Goal: Task Accomplishment & Management: Manage account settings

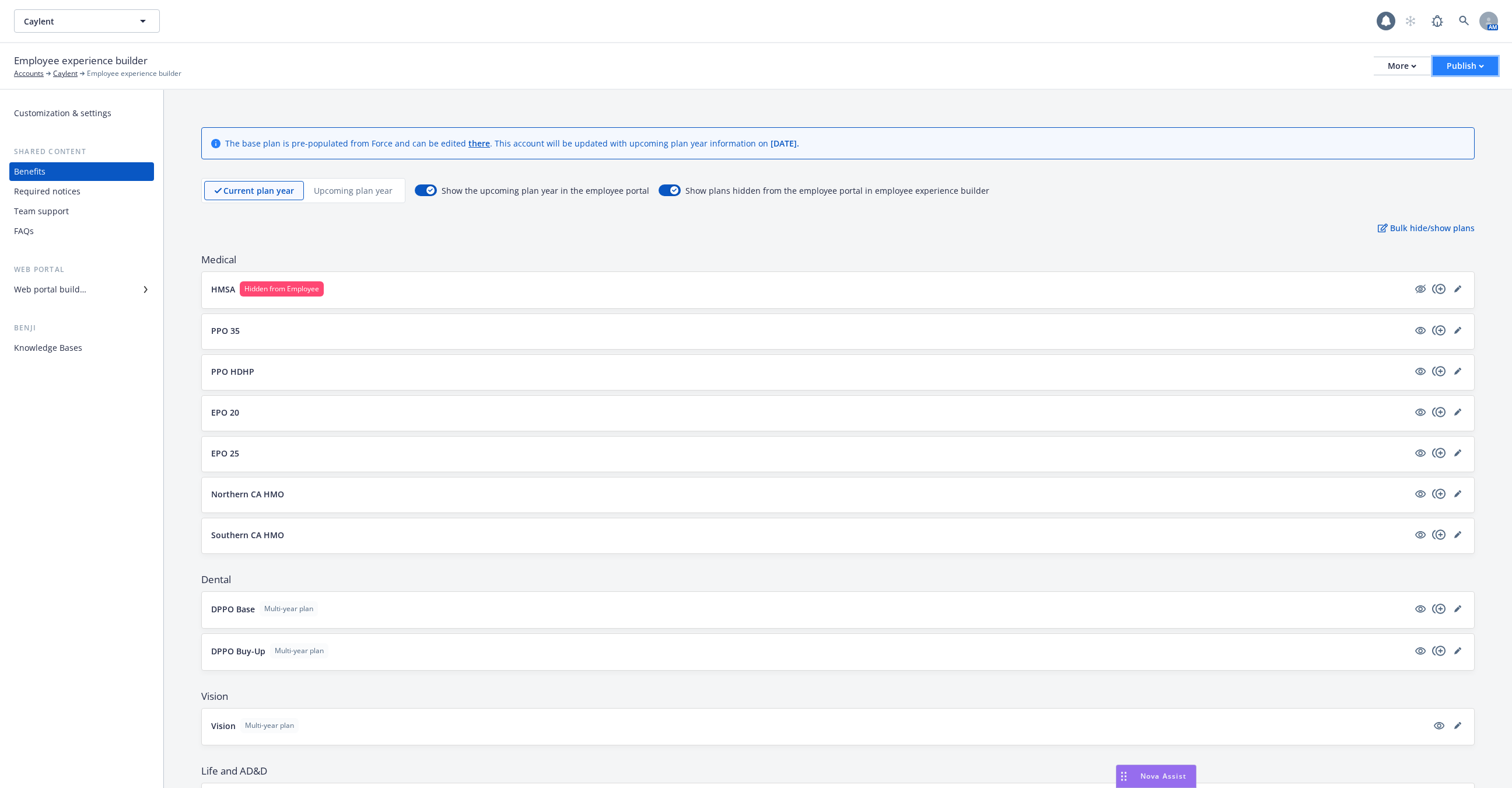
click at [1456, 66] on div "Publish" at bounding box center [1465, 66] width 38 height 17
click at [1452, 119] on link "Publish app" at bounding box center [1451, 115] width 92 height 24
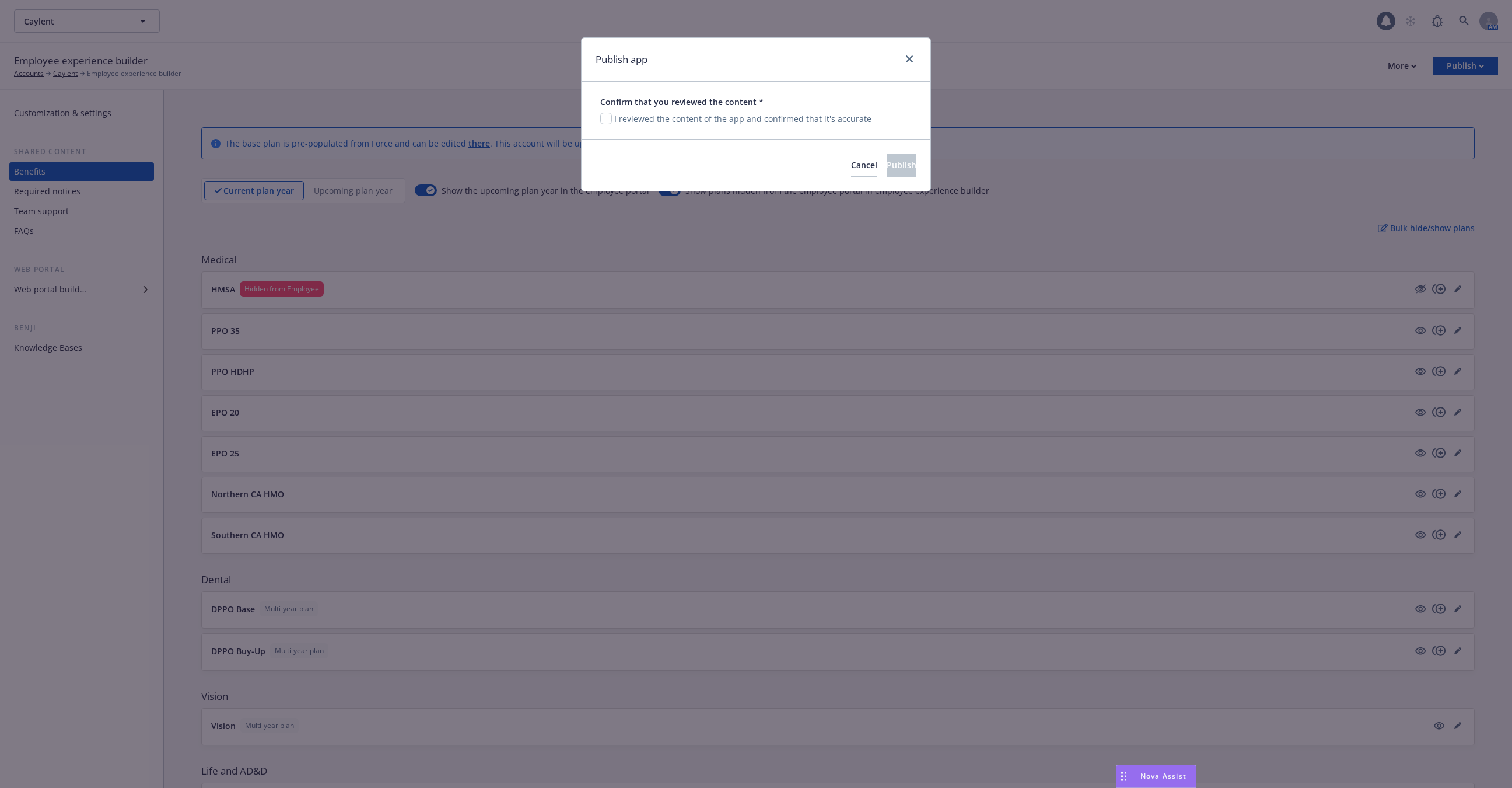
click at [745, 117] on p "I reviewed the content of the app and confirmed that it's accurate" at bounding box center [743, 119] width 258 height 12
click at [611, 117] on input "checkbox" at bounding box center [606, 119] width 11 height 11
checkbox input "true"
click at [891, 170] on span "Publish" at bounding box center [901, 164] width 30 height 11
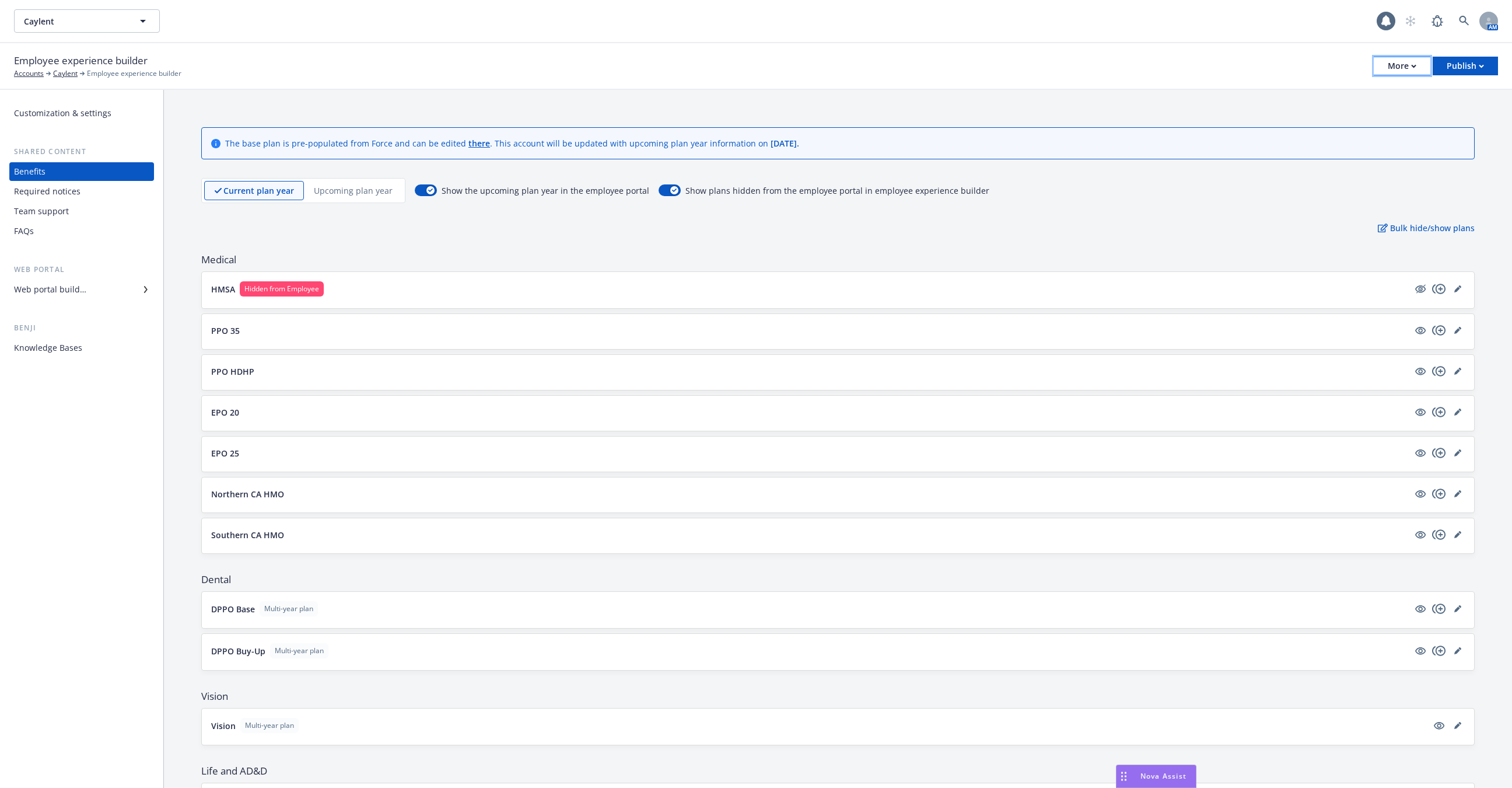
click at [1408, 62] on div "More" at bounding box center [1402, 66] width 29 height 17
click at [1385, 139] on link "Configure test user to preview app" at bounding box center [1343, 139] width 173 height 24
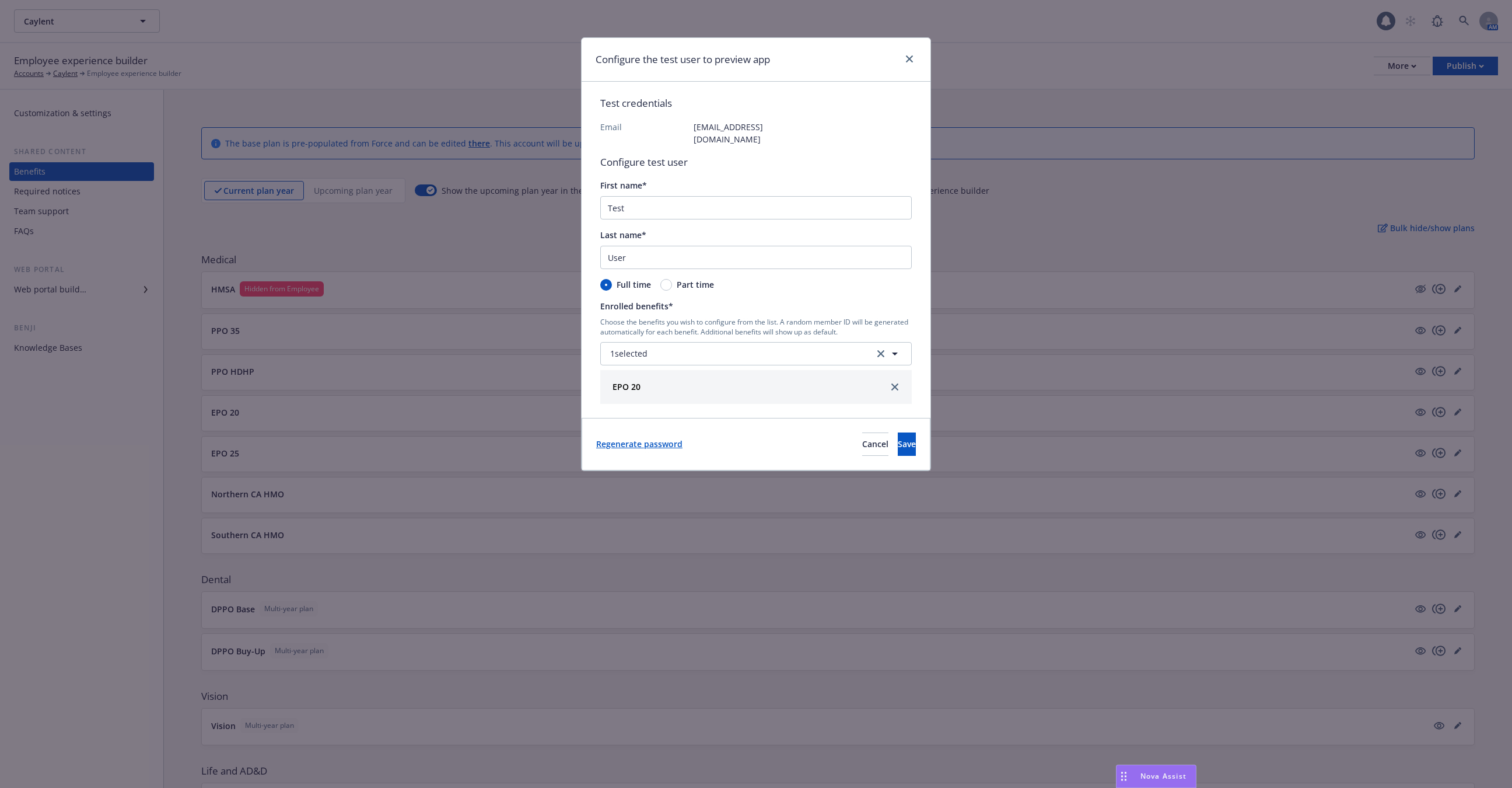
click at [662, 437] on link "Regenerate password" at bounding box center [639, 443] width 86 height 12
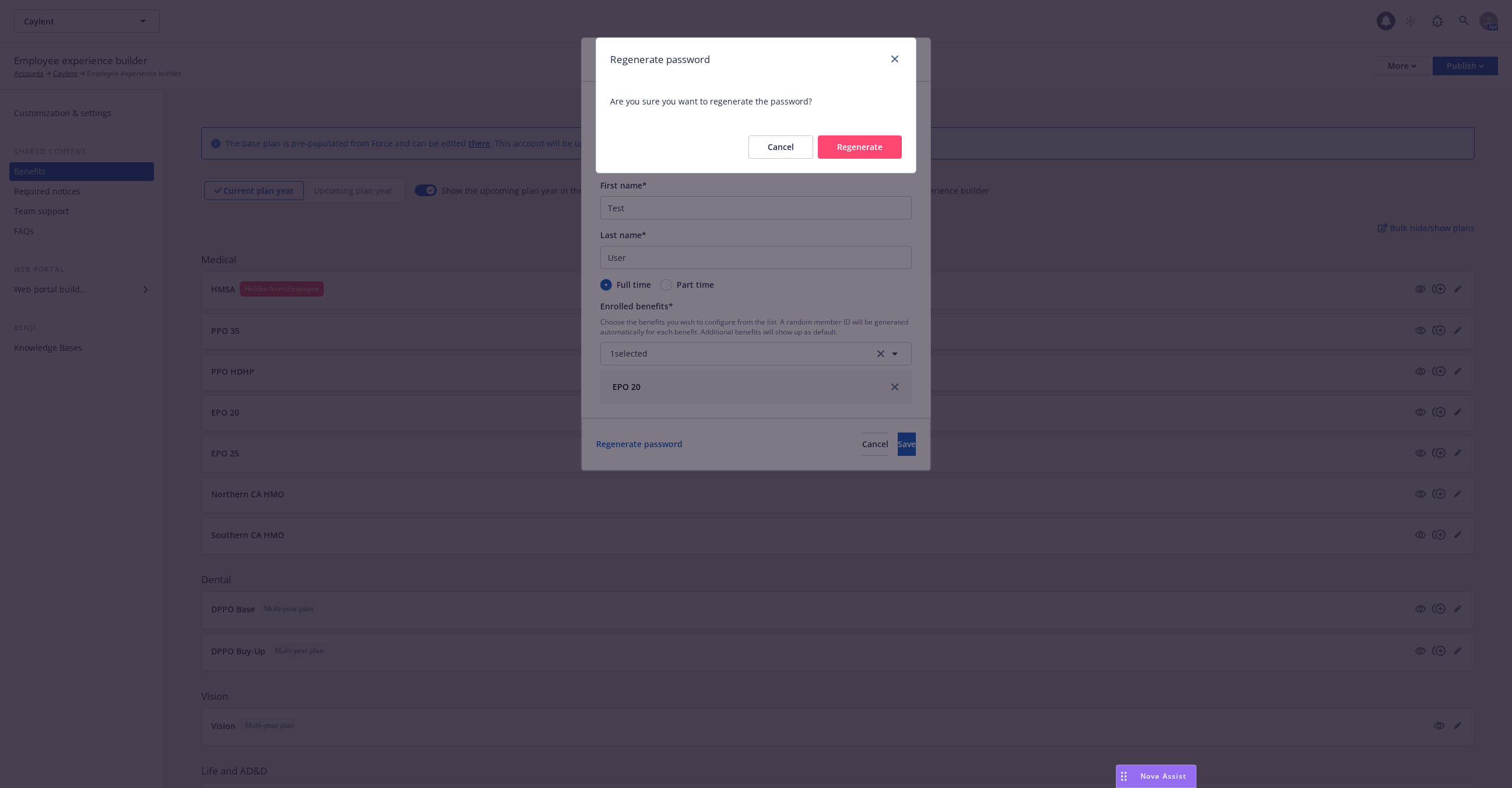
click at [876, 149] on button "Regenerate" at bounding box center [860, 147] width 84 height 24
click at [900, 50] on div "Regenerate password" at bounding box center [756, 59] width 320 height 43
click at [895, 59] on icon "close" at bounding box center [895, 59] width 7 height 7
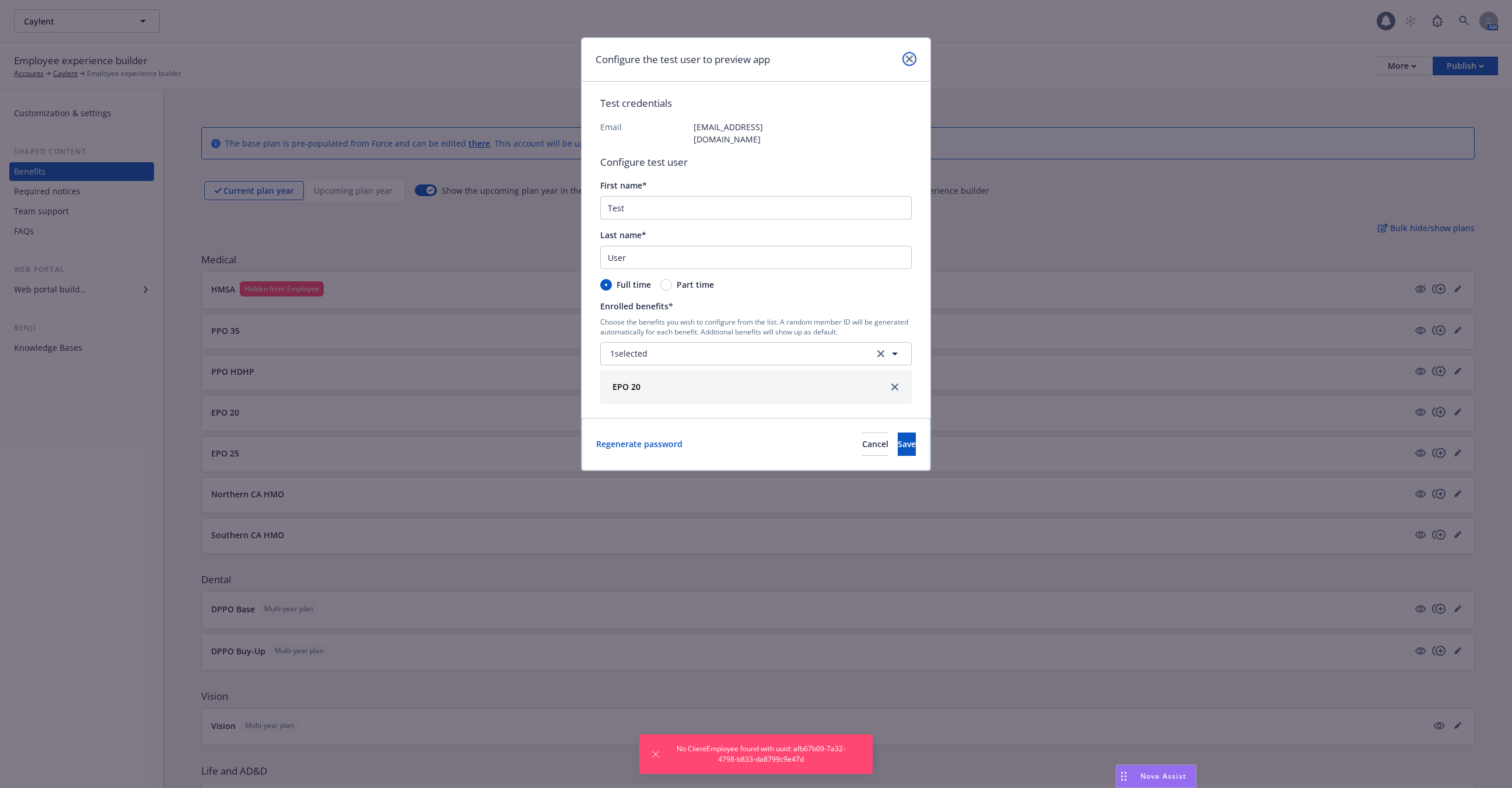
click at [908, 52] on link "close" at bounding box center [910, 59] width 14 height 14
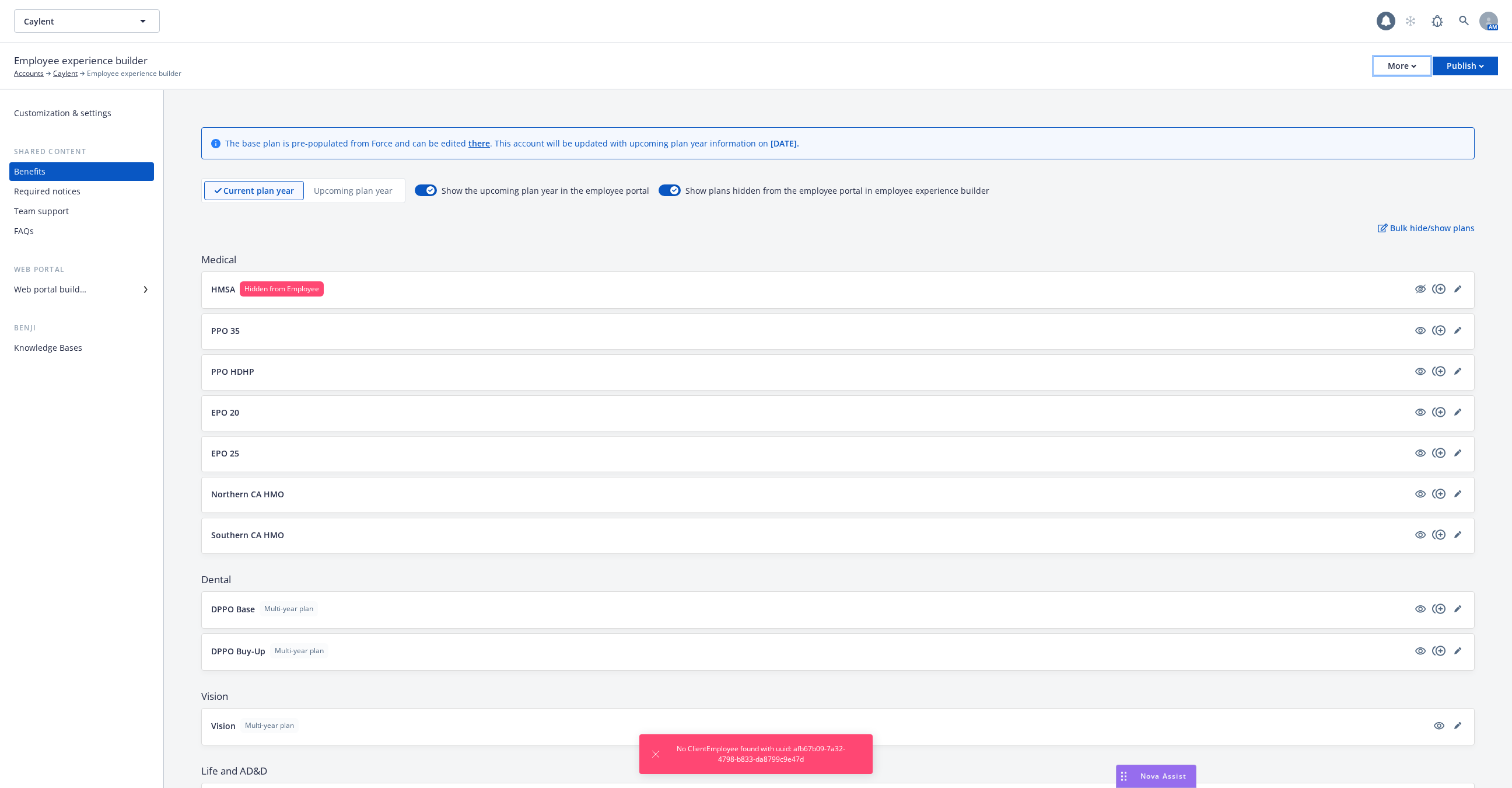
click at [1416, 67] on button "More" at bounding box center [1402, 66] width 57 height 18
click at [1381, 135] on link "Configure test user to preview app" at bounding box center [1343, 139] width 173 height 24
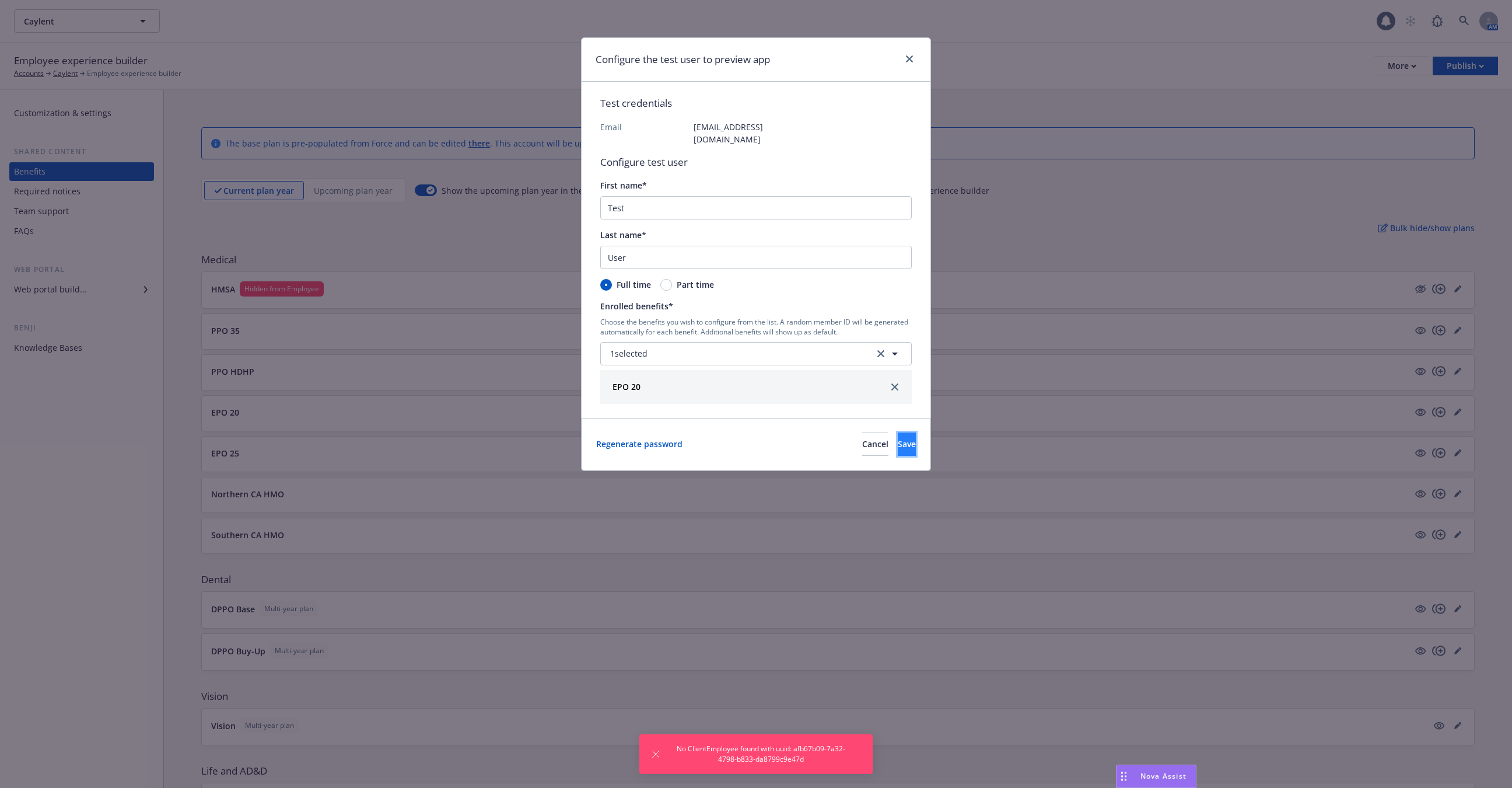
click at [898, 432] on button "Save" at bounding box center [907, 444] width 18 height 24
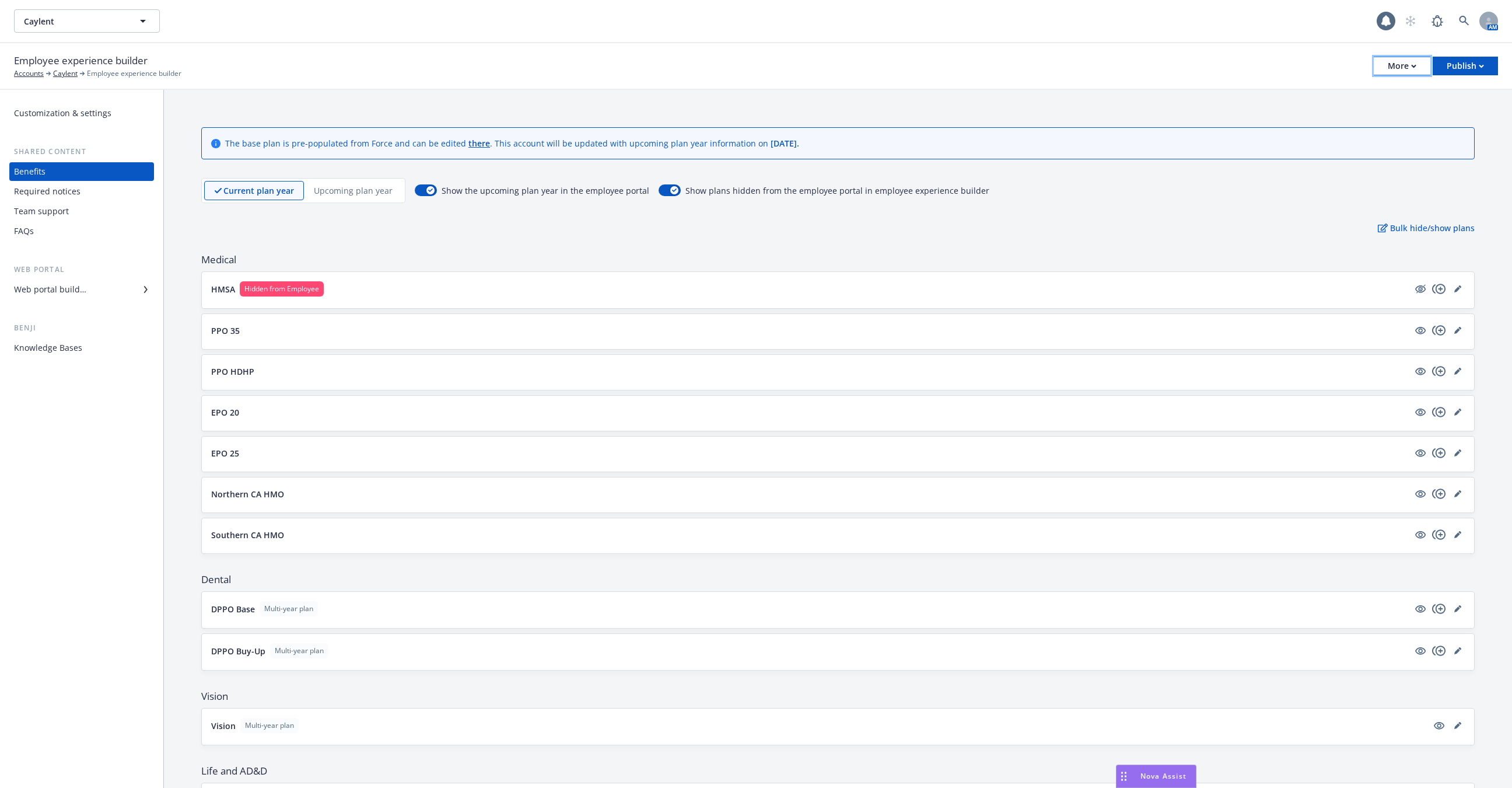
click at [1410, 62] on div "More" at bounding box center [1402, 66] width 29 height 17
click at [1330, 140] on link "Configure test user to preview app" at bounding box center [1343, 139] width 173 height 24
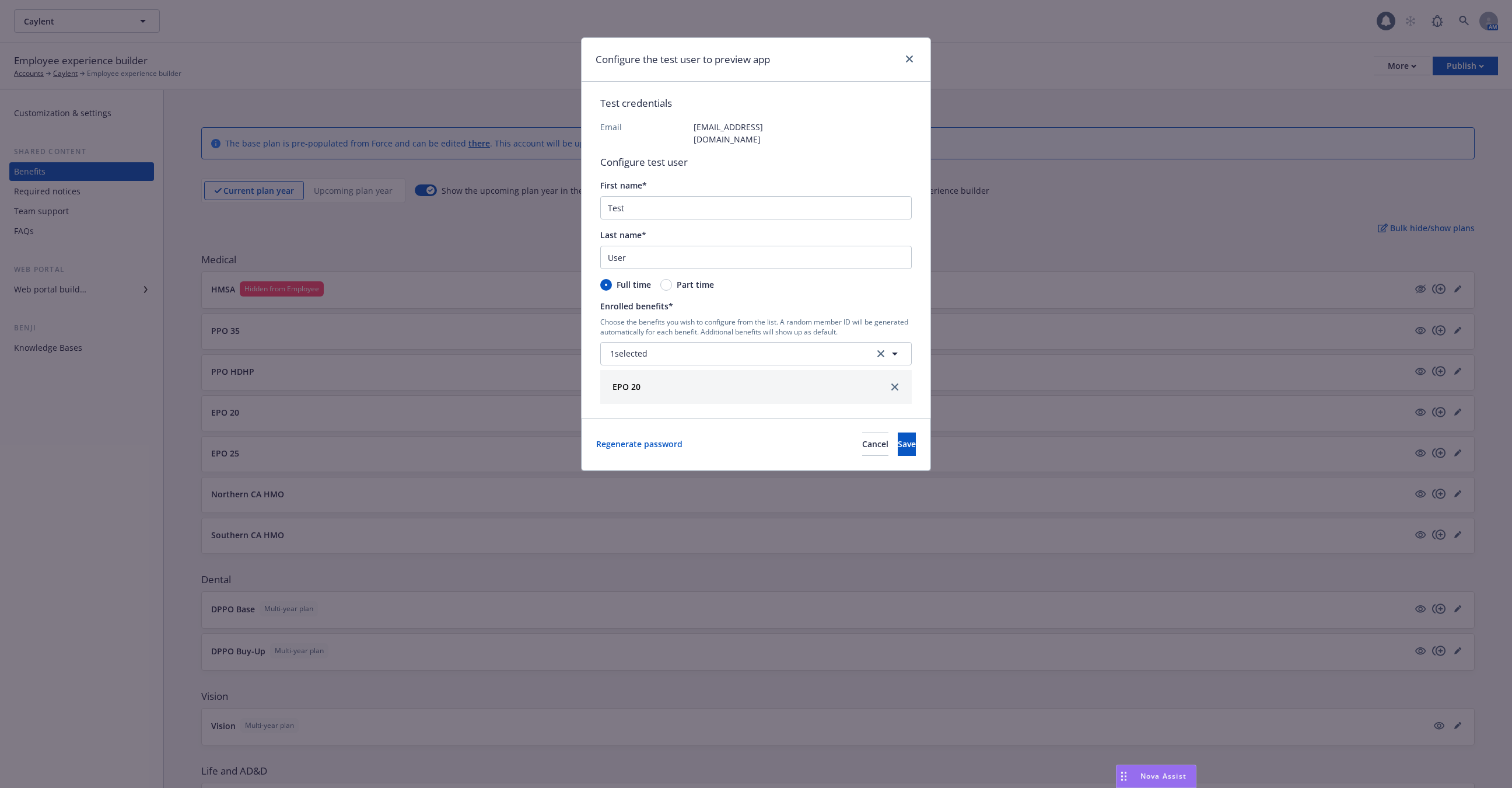
click at [627, 421] on div "Regenerate password Cancel Save" at bounding box center [756, 444] width 349 height 52
click at [627, 437] on link "Regenerate password" at bounding box center [639, 443] width 86 height 12
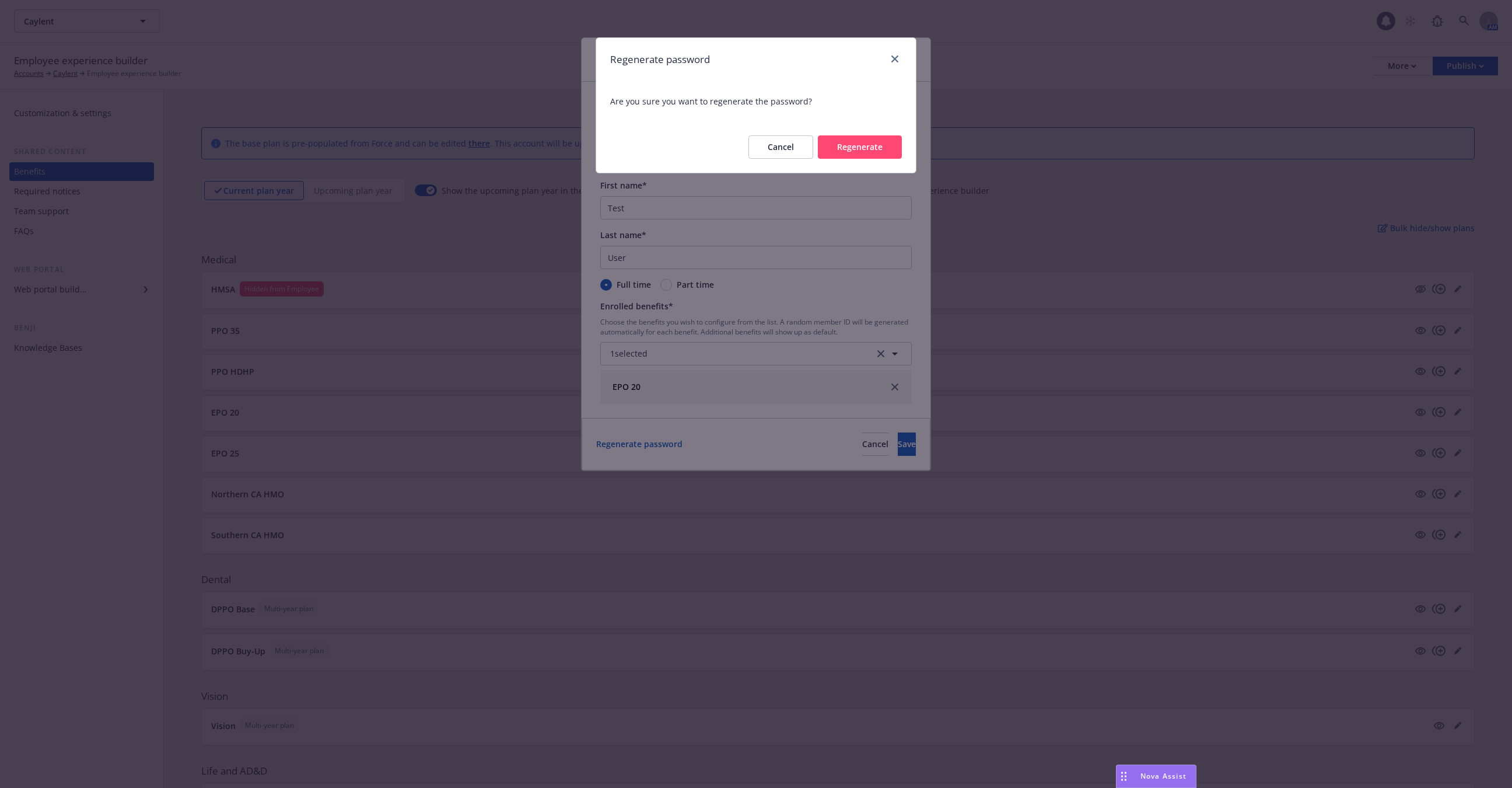
click at [855, 150] on button "Regenerate" at bounding box center [860, 147] width 84 height 24
